Goal: Task Accomplishment & Management: Manage account settings

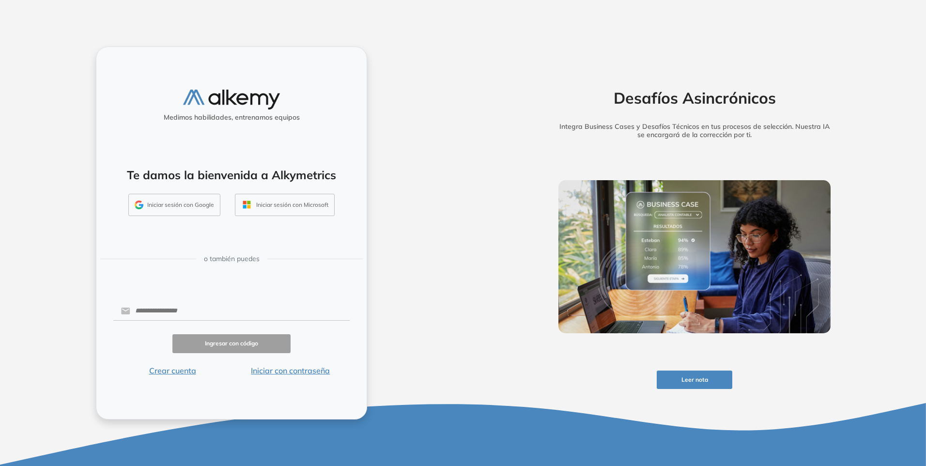
click at [167, 206] on button "Iniciar sesión con Google" at bounding box center [174, 205] width 92 height 22
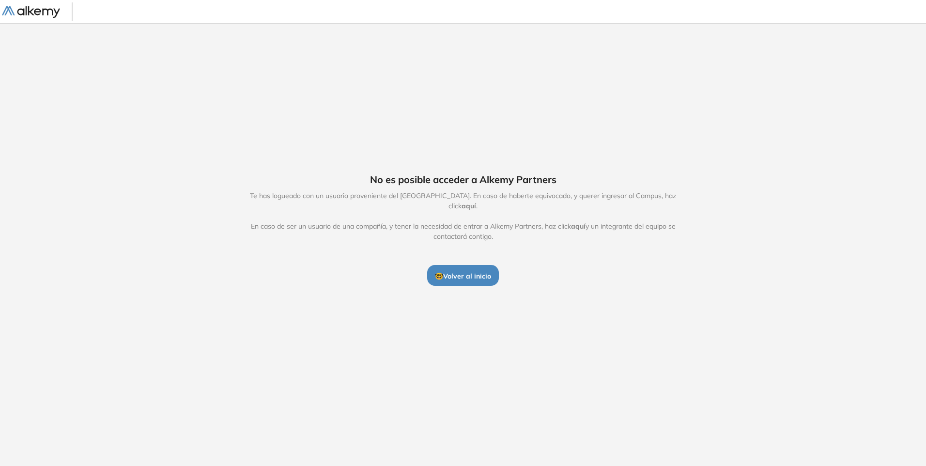
click at [476, 201] on span "aquí" at bounding box center [468, 205] width 15 height 9
